Goal: Information Seeking & Learning: Learn about a topic

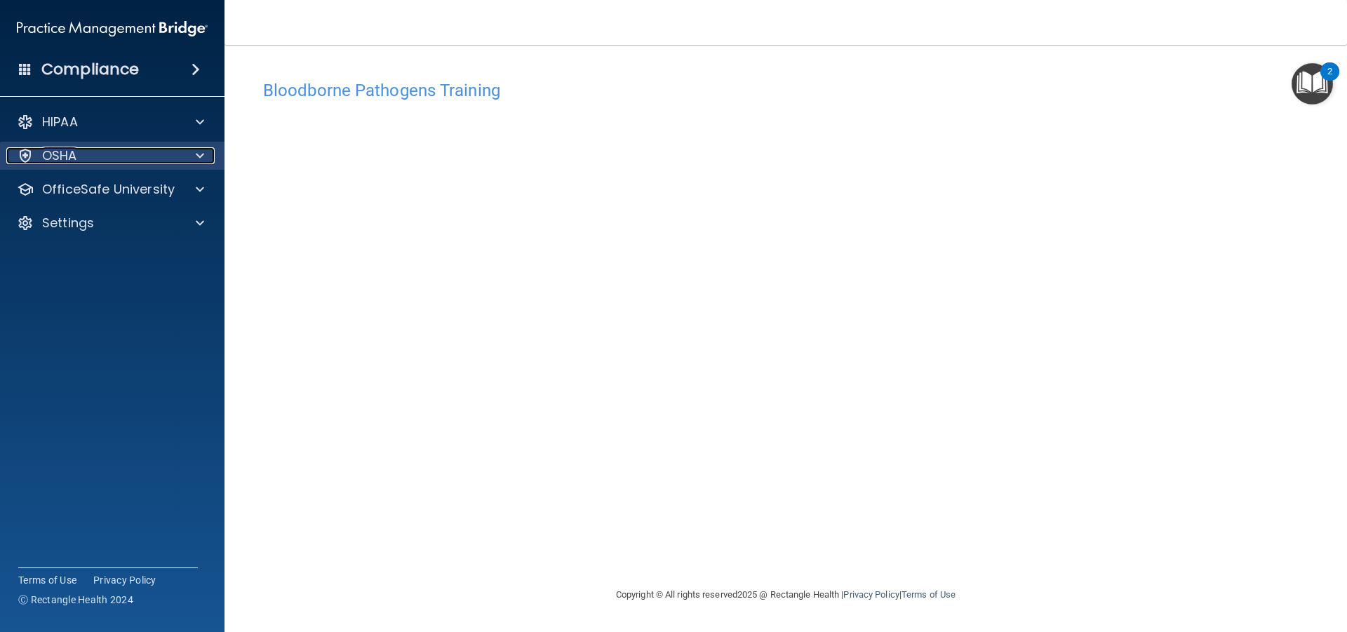
click at [112, 152] on div "OSHA" at bounding box center [93, 155] width 174 height 17
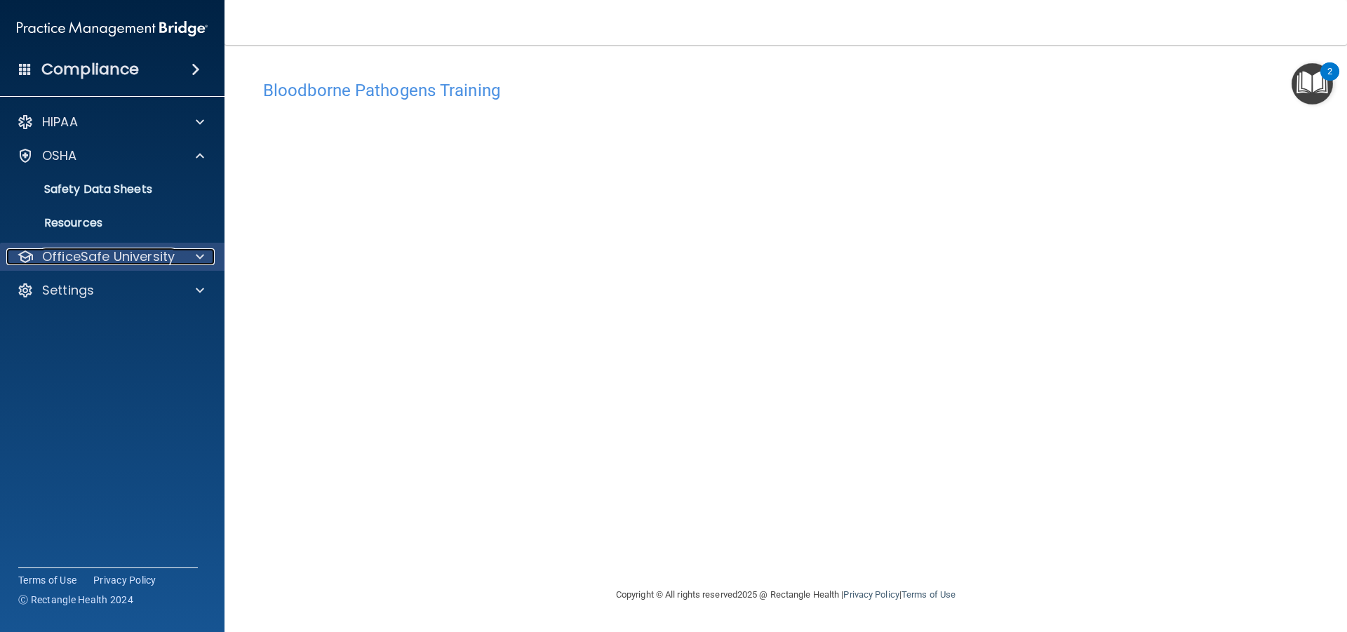
click at [97, 255] on p "OfficeSafe University" at bounding box center [108, 256] width 133 height 17
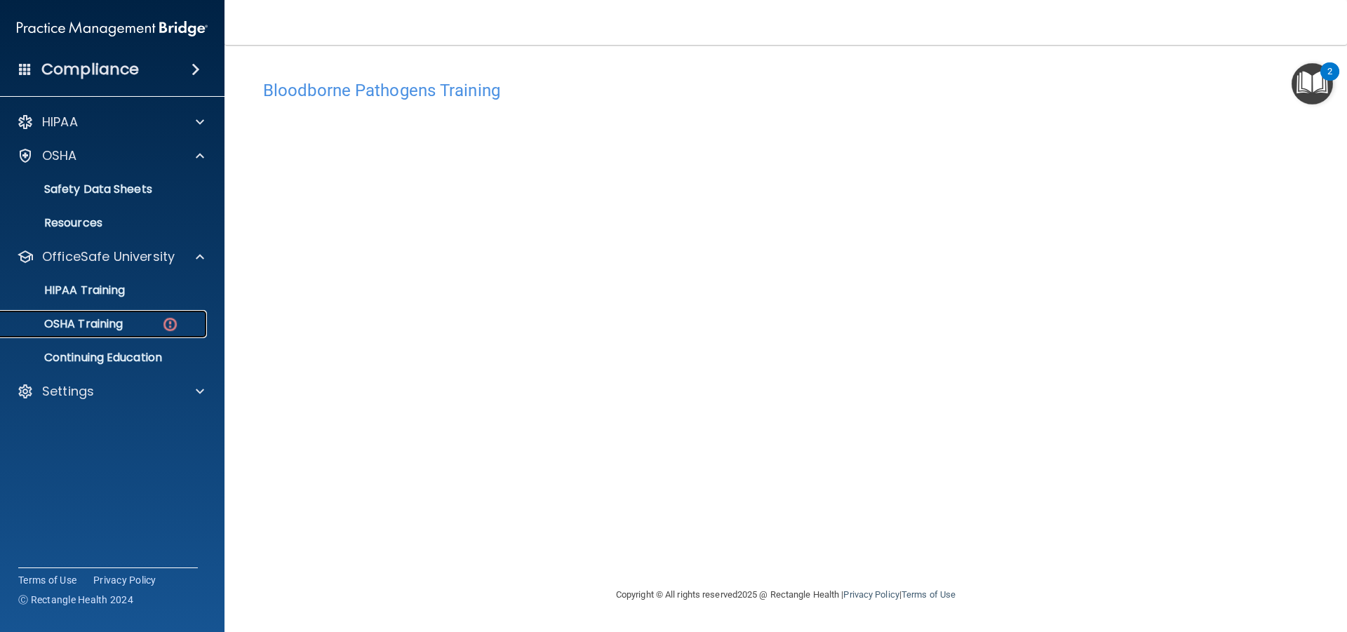
click at [137, 318] on div "OSHA Training" at bounding box center [104, 324] width 191 height 14
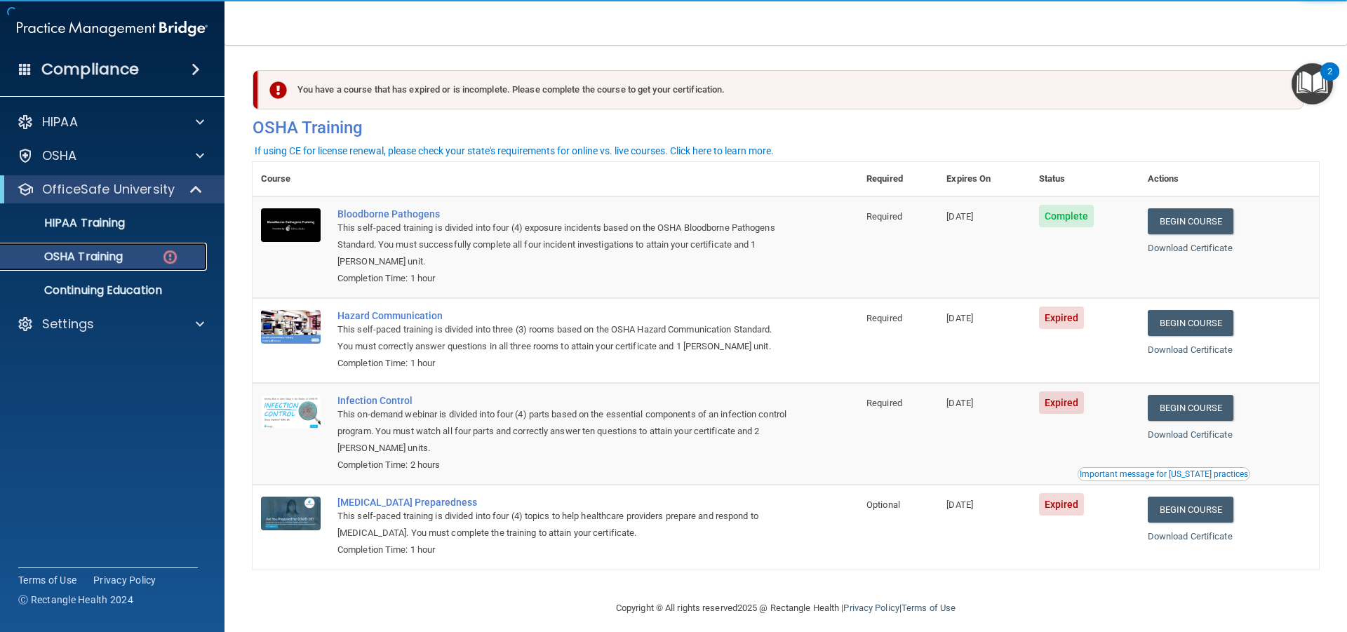
scroll to position [10, 0]
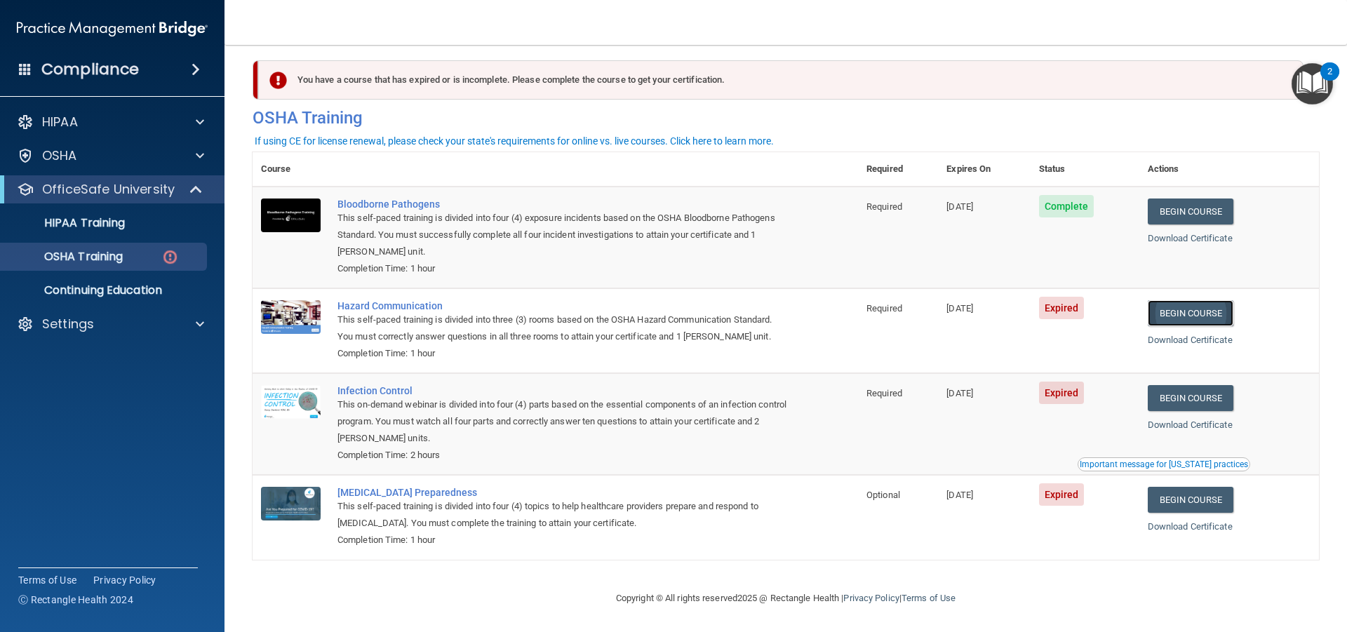
click at [1166, 313] on link "Begin Course" at bounding box center [1191, 313] width 86 height 26
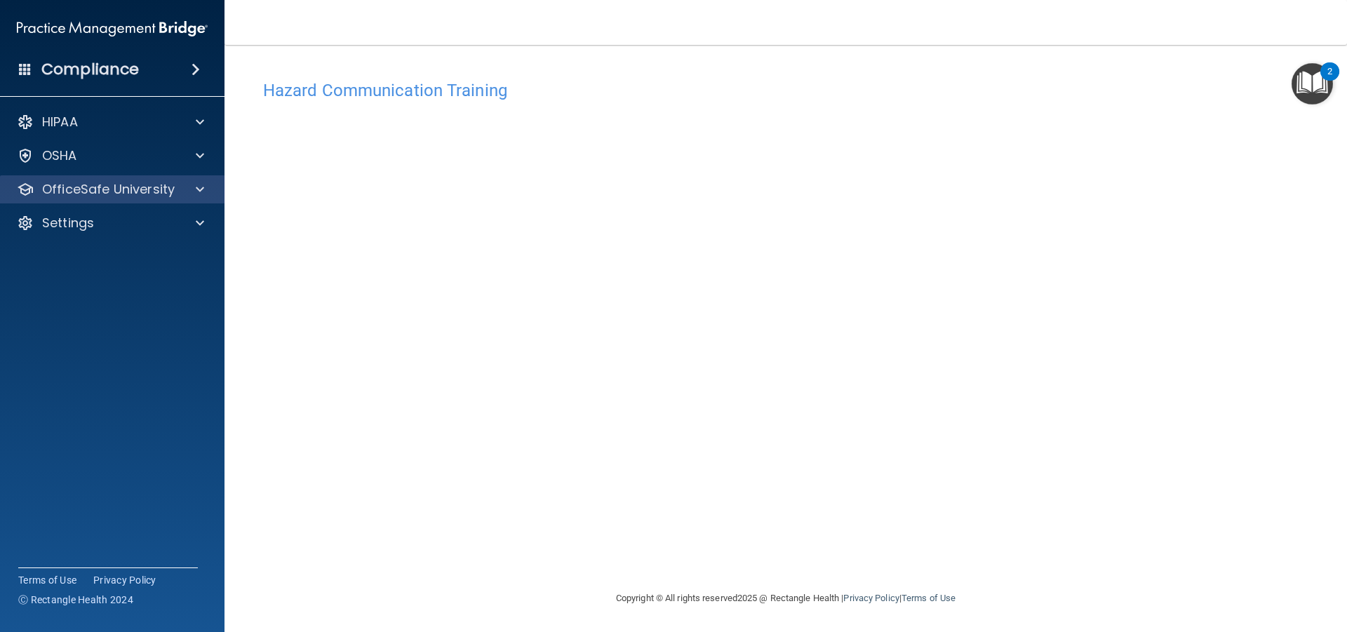
click at [107, 199] on div "OfficeSafe University" at bounding box center [112, 189] width 225 height 28
click at [140, 189] on p "OfficeSafe University" at bounding box center [108, 189] width 133 height 17
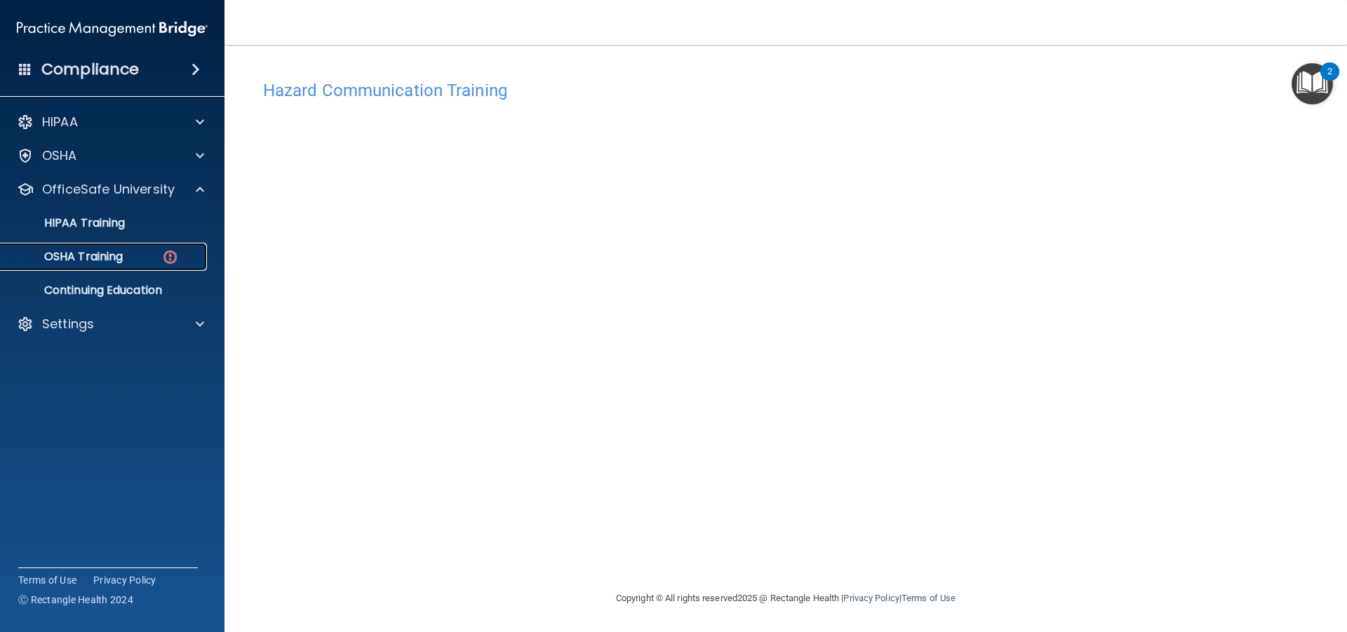
click at [182, 251] on div "OSHA Training" at bounding box center [104, 257] width 191 height 14
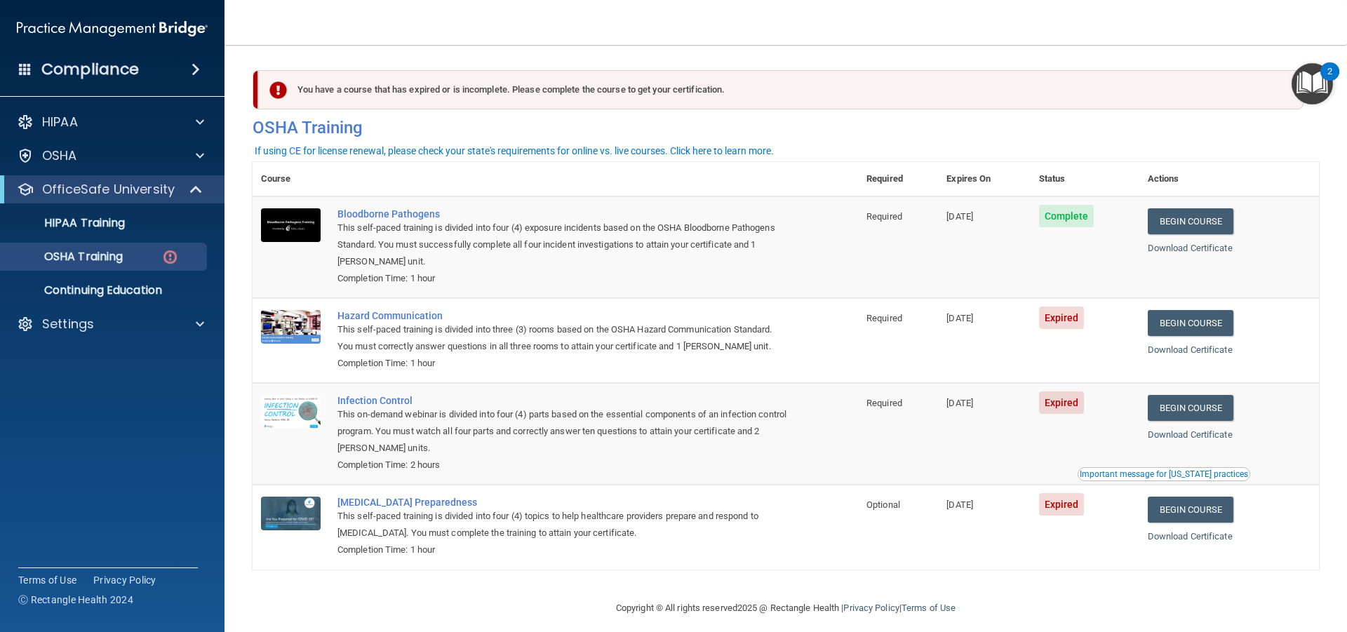
click at [1014, 332] on td "08/17/2024" at bounding box center [984, 340] width 92 height 85
click at [1184, 321] on link "Begin Course" at bounding box center [1191, 323] width 86 height 26
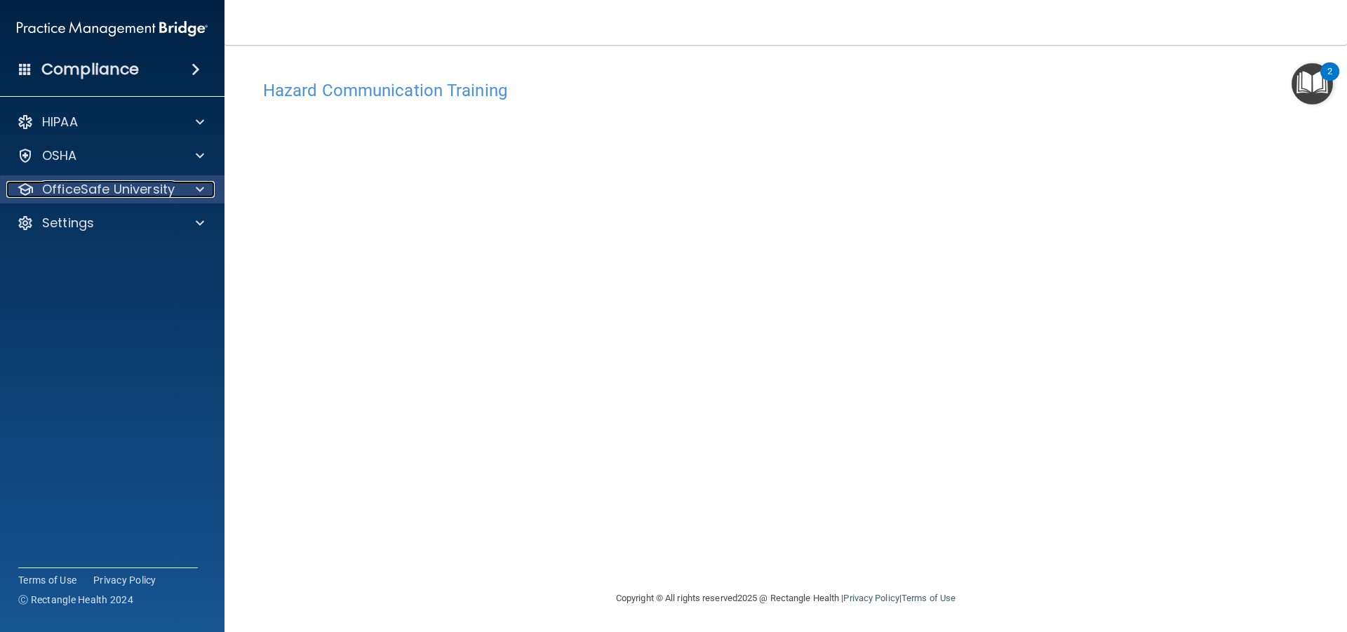
click at [57, 196] on p "OfficeSafe University" at bounding box center [108, 189] width 133 height 17
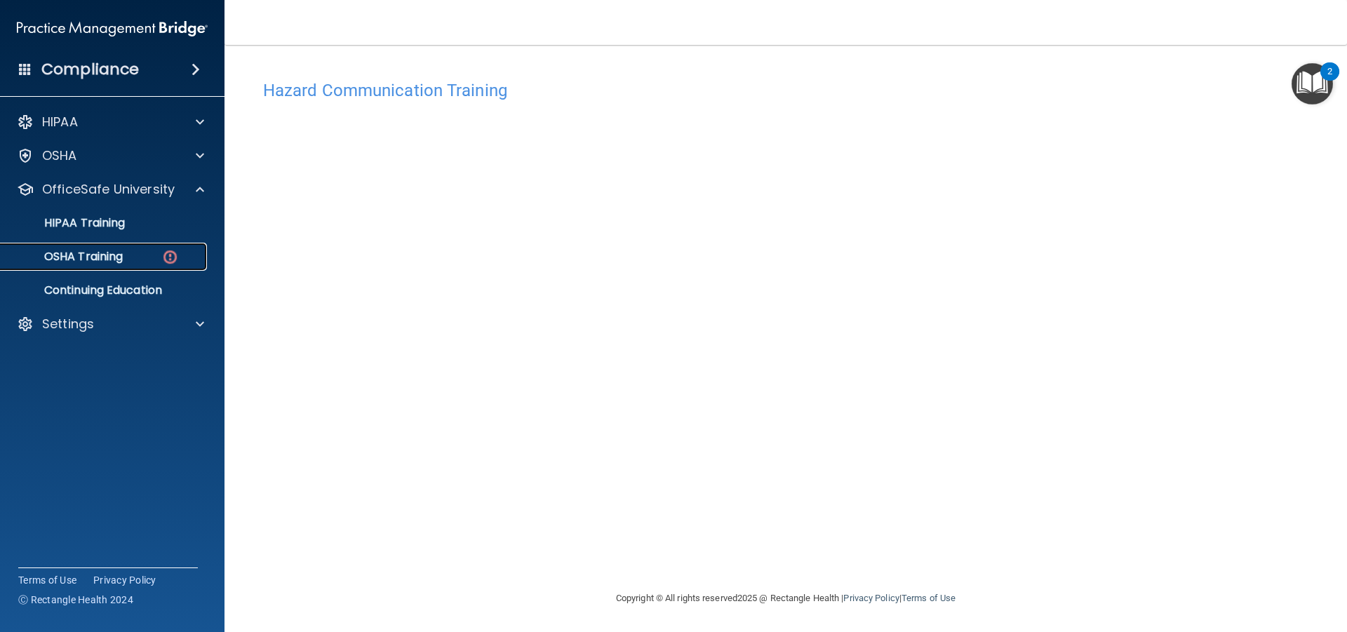
click at [112, 250] on p "OSHA Training" at bounding box center [66, 257] width 114 height 14
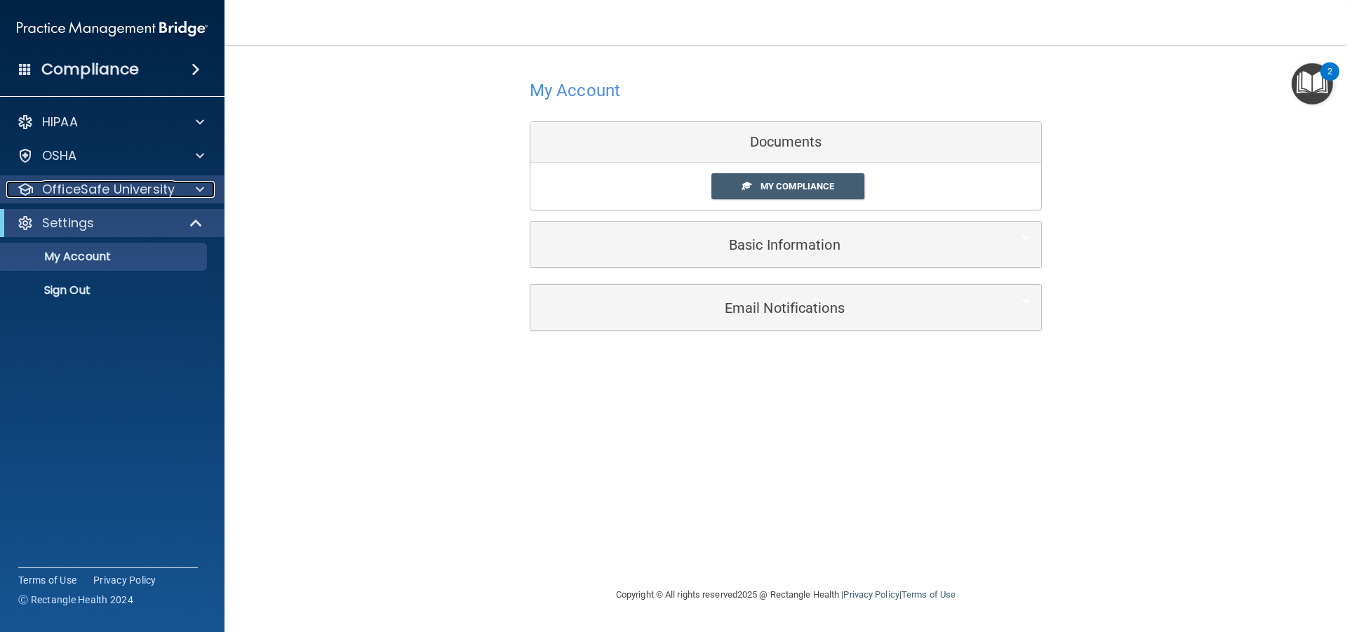
click at [142, 197] on p "OfficeSafe University" at bounding box center [108, 189] width 133 height 17
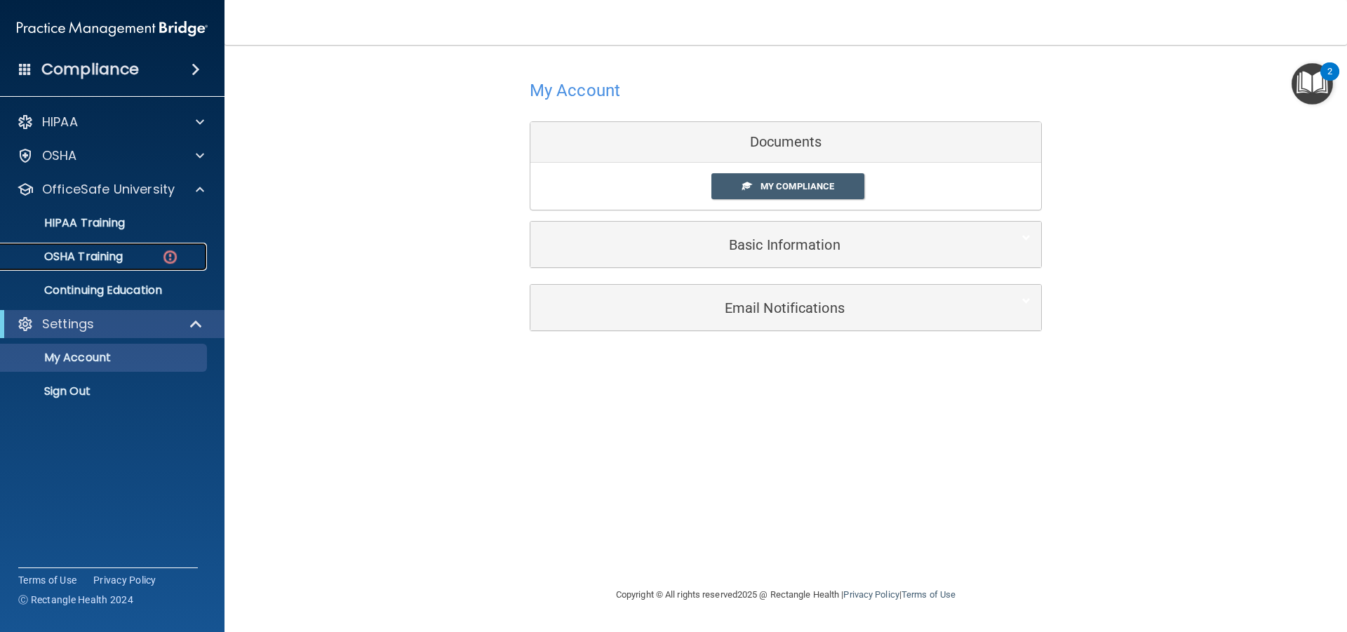
click at [170, 256] on img at bounding box center [170, 257] width 18 height 18
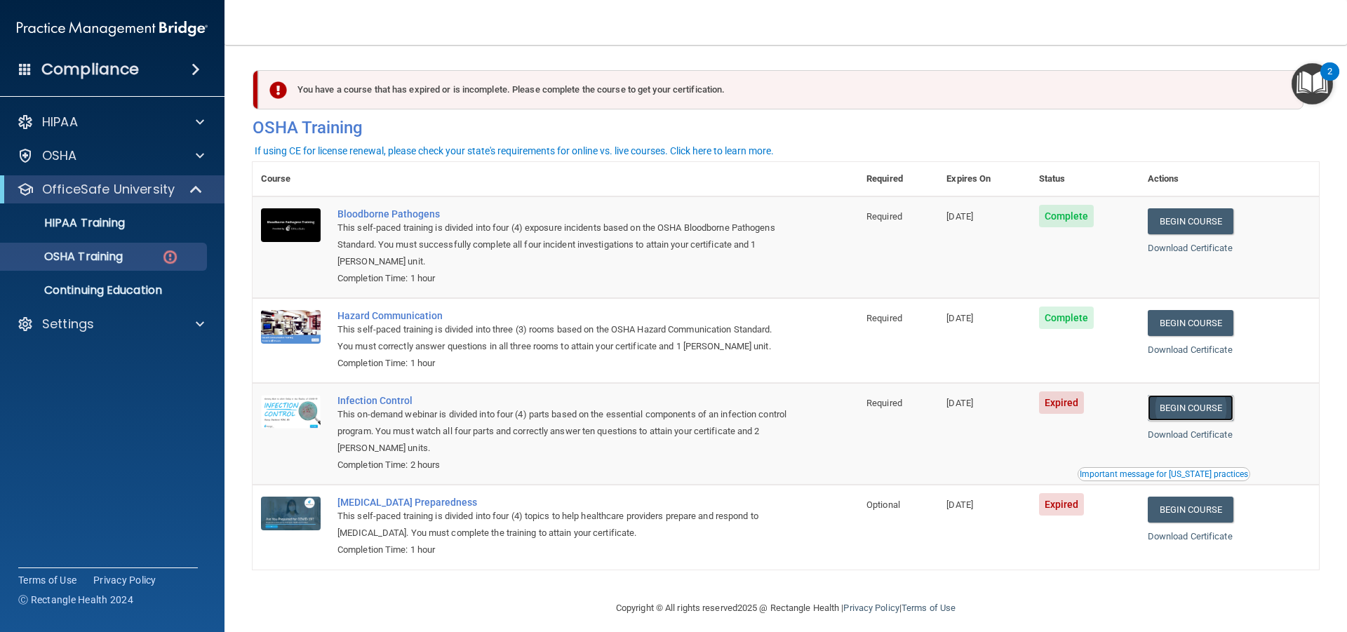
click at [1181, 405] on link "Begin Course" at bounding box center [1191, 408] width 86 height 26
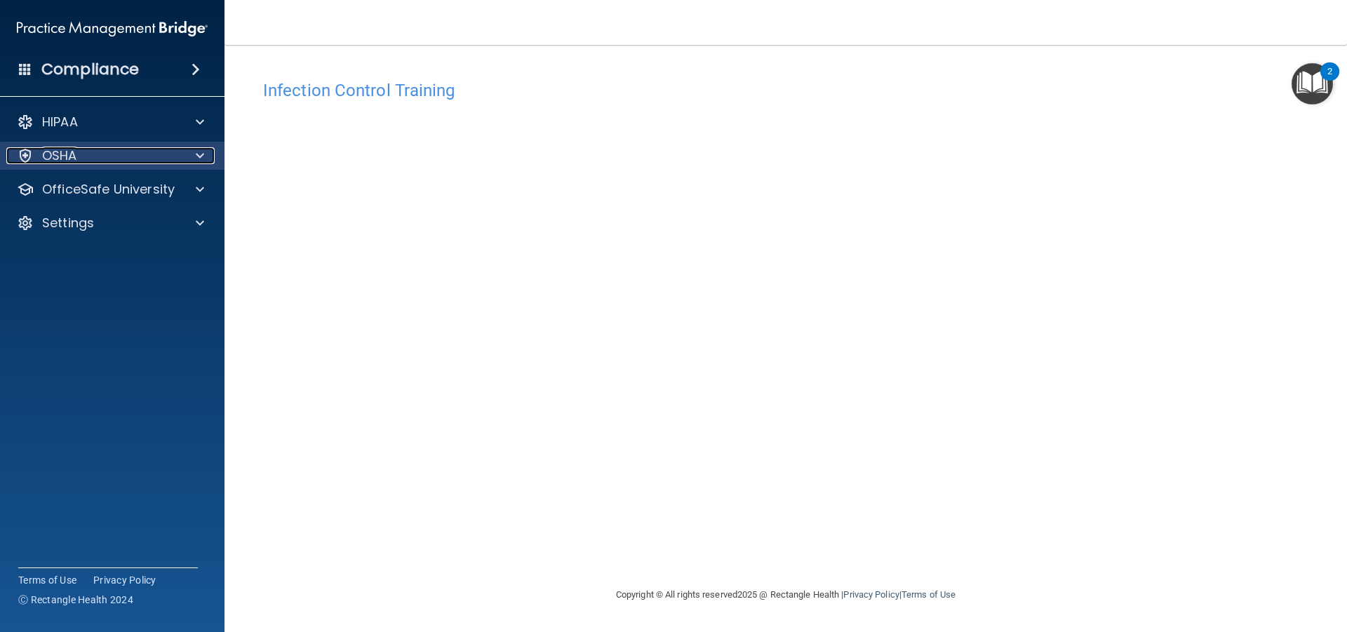
click at [55, 156] on p "OSHA" at bounding box center [59, 155] width 35 height 17
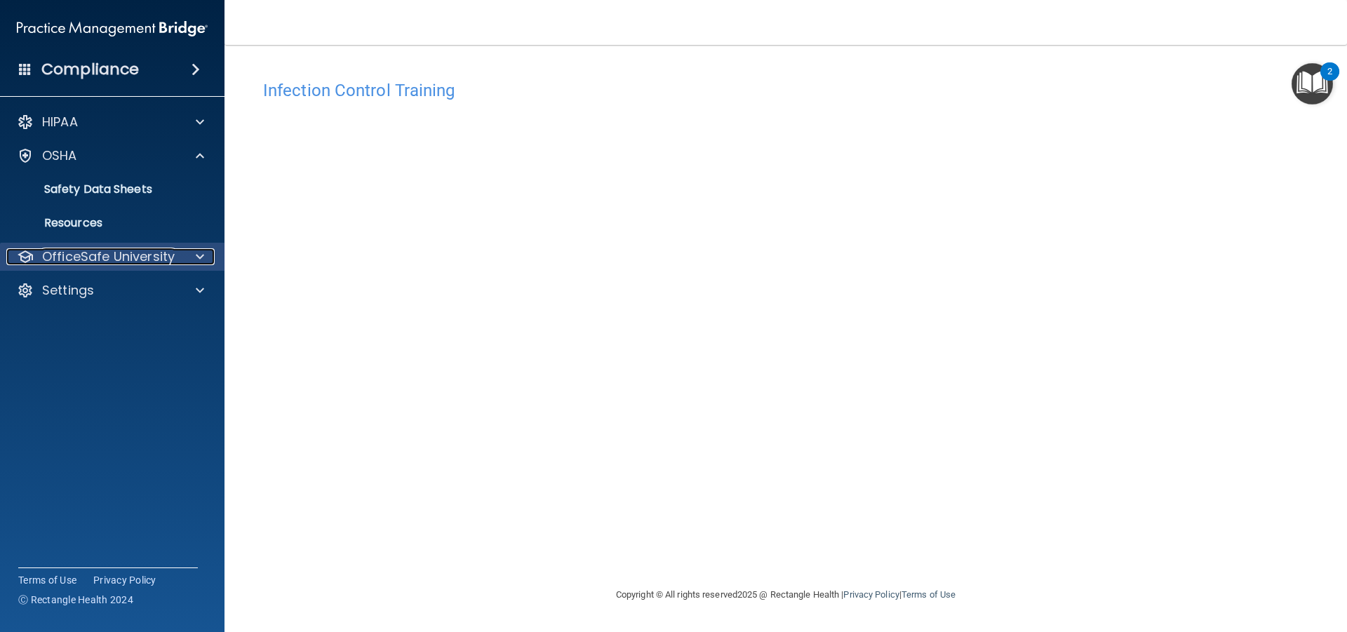
click at [65, 256] on p "OfficeSafe University" at bounding box center [108, 256] width 133 height 17
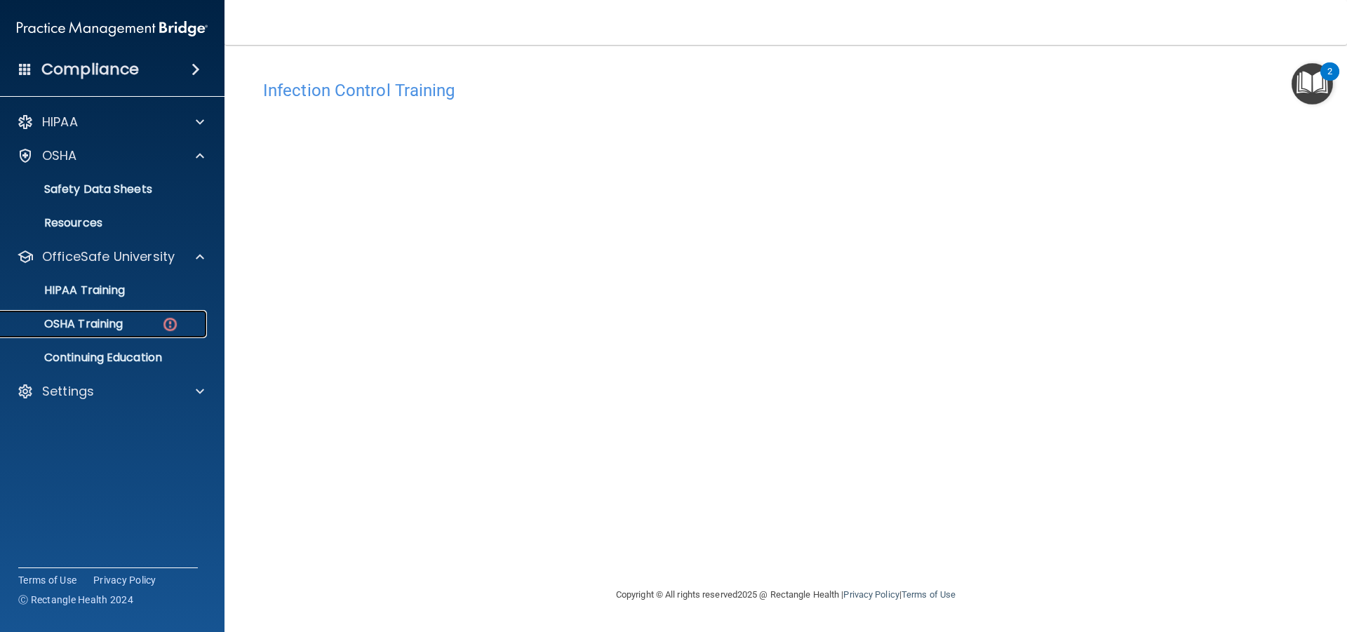
click at [97, 325] on p "OSHA Training" at bounding box center [66, 324] width 114 height 14
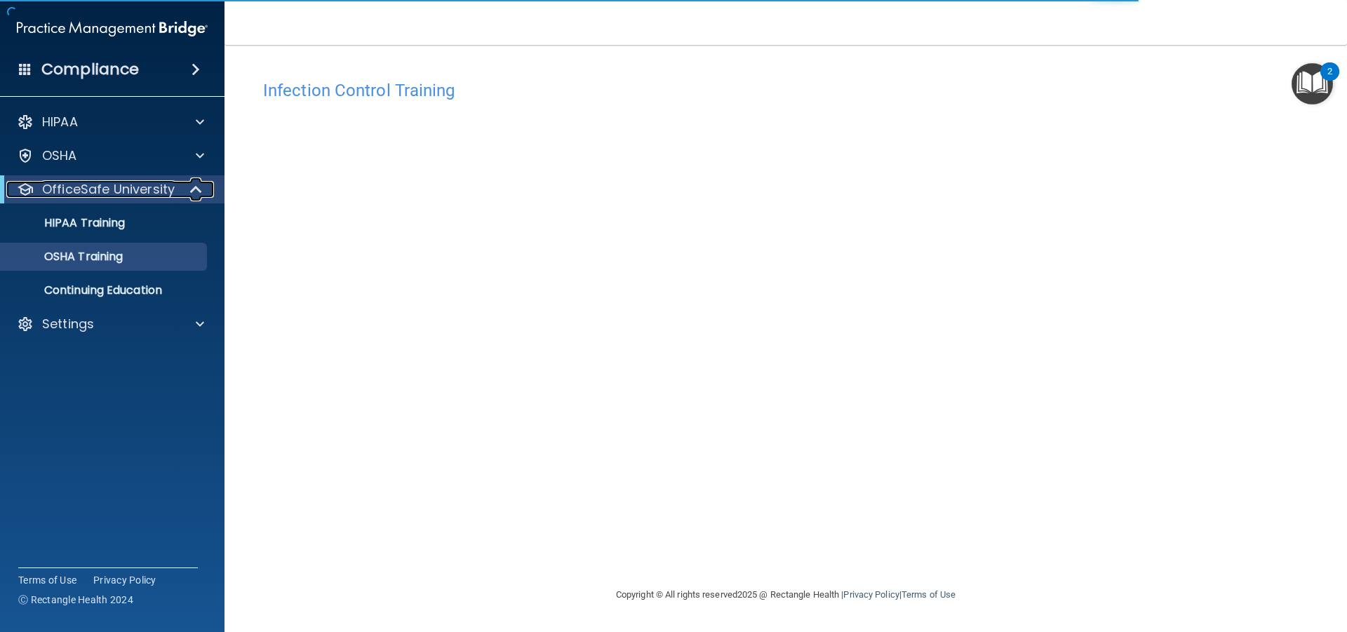
click at [107, 196] on p "OfficeSafe University" at bounding box center [108, 189] width 133 height 17
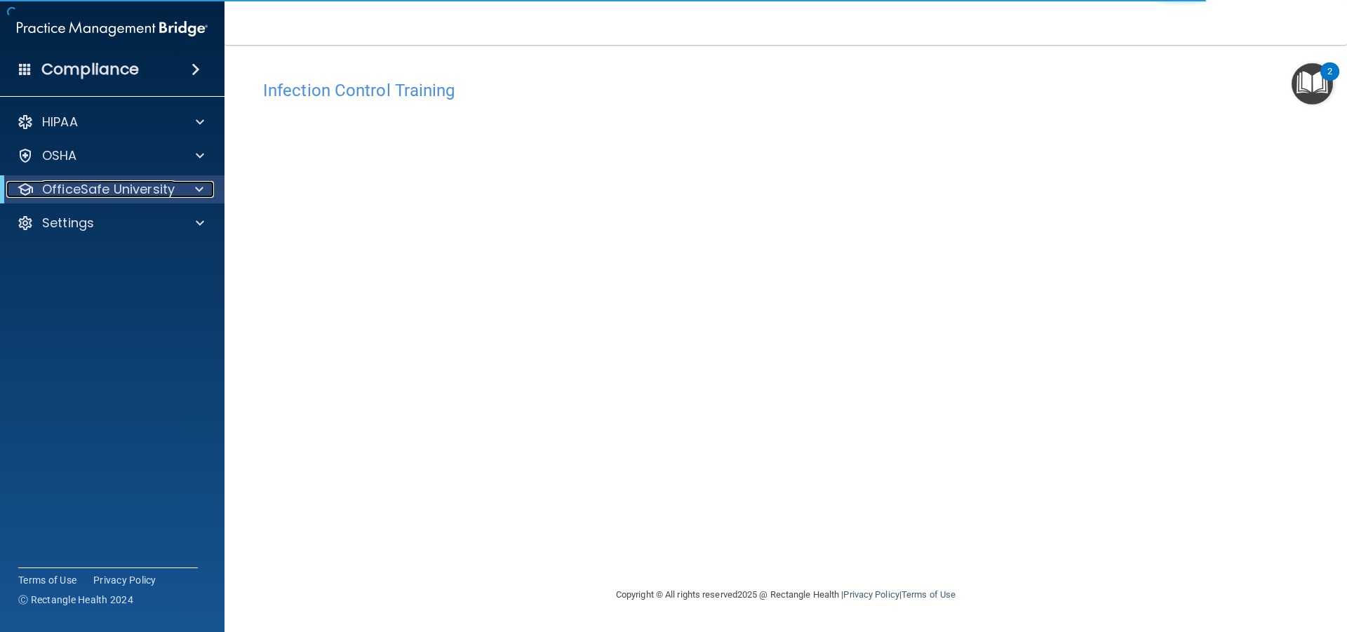
click at [132, 182] on p "OfficeSafe University" at bounding box center [108, 189] width 133 height 17
